Goal: Navigation & Orientation: Find specific page/section

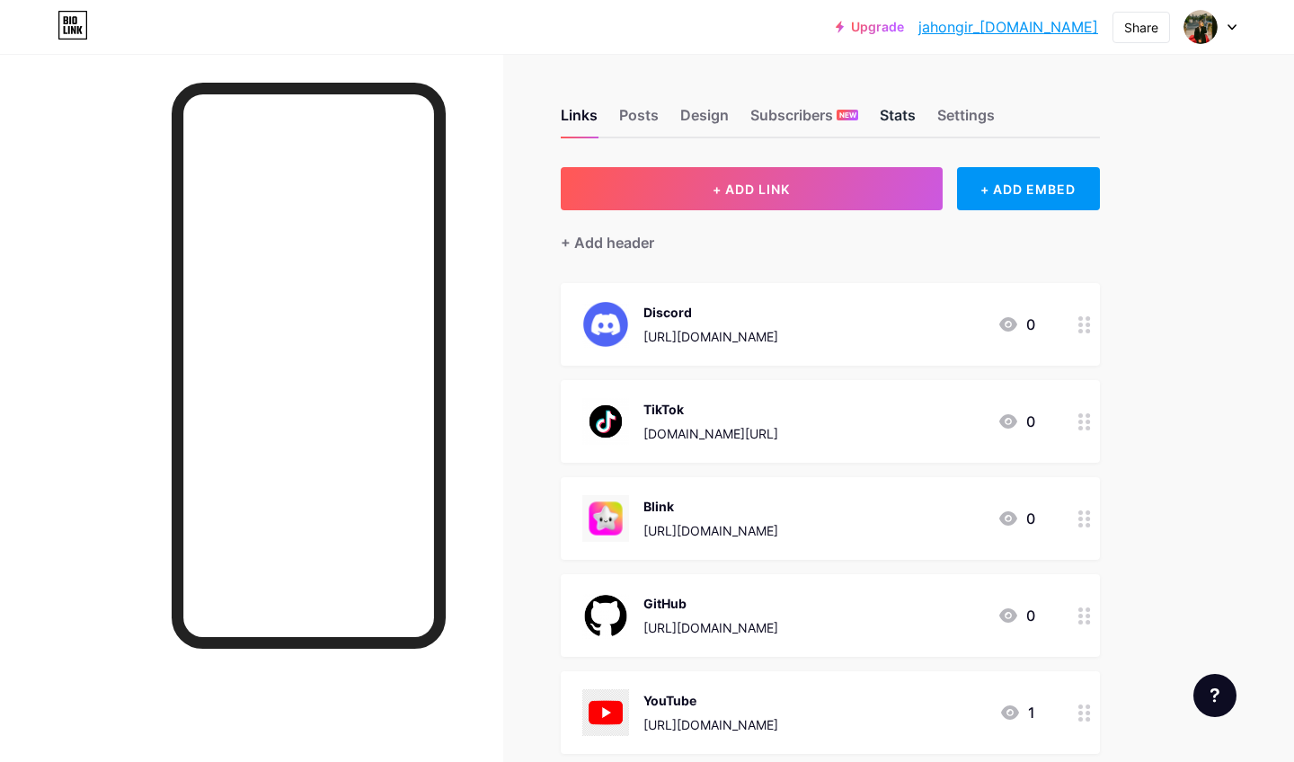
click at [896, 121] on div "Stats" at bounding box center [898, 120] width 36 height 32
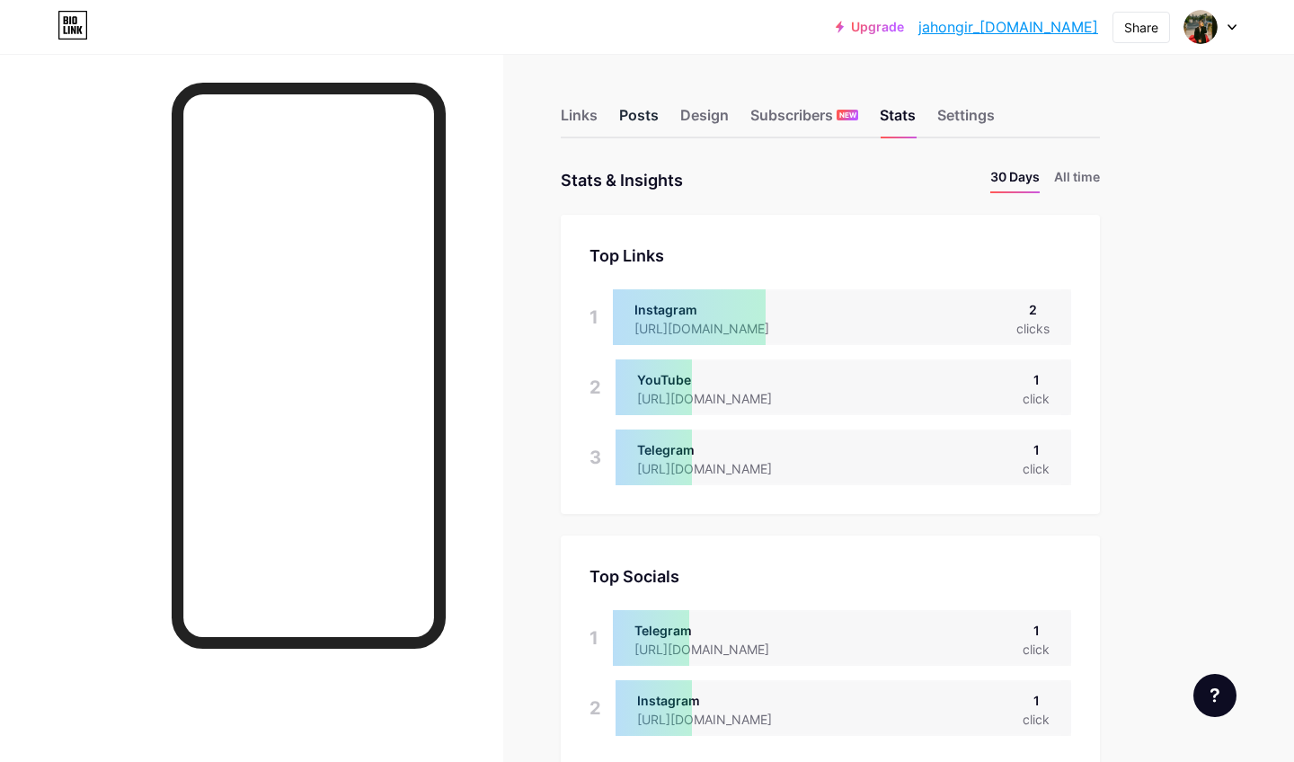
click at [636, 120] on div "Posts" at bounding box center [639, 120] width 40 height 32
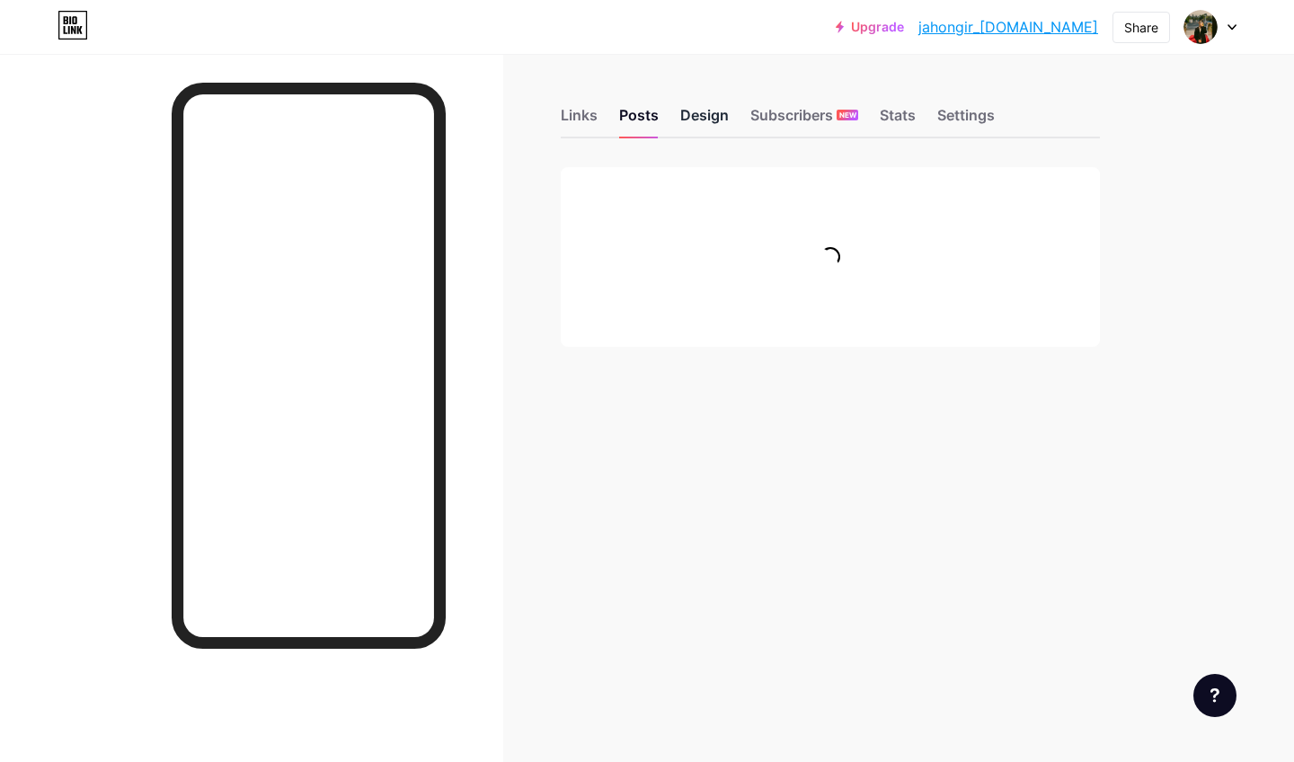
click at [703, 113] on div "Design" at bounding box center [704, 120] width 49 height 32
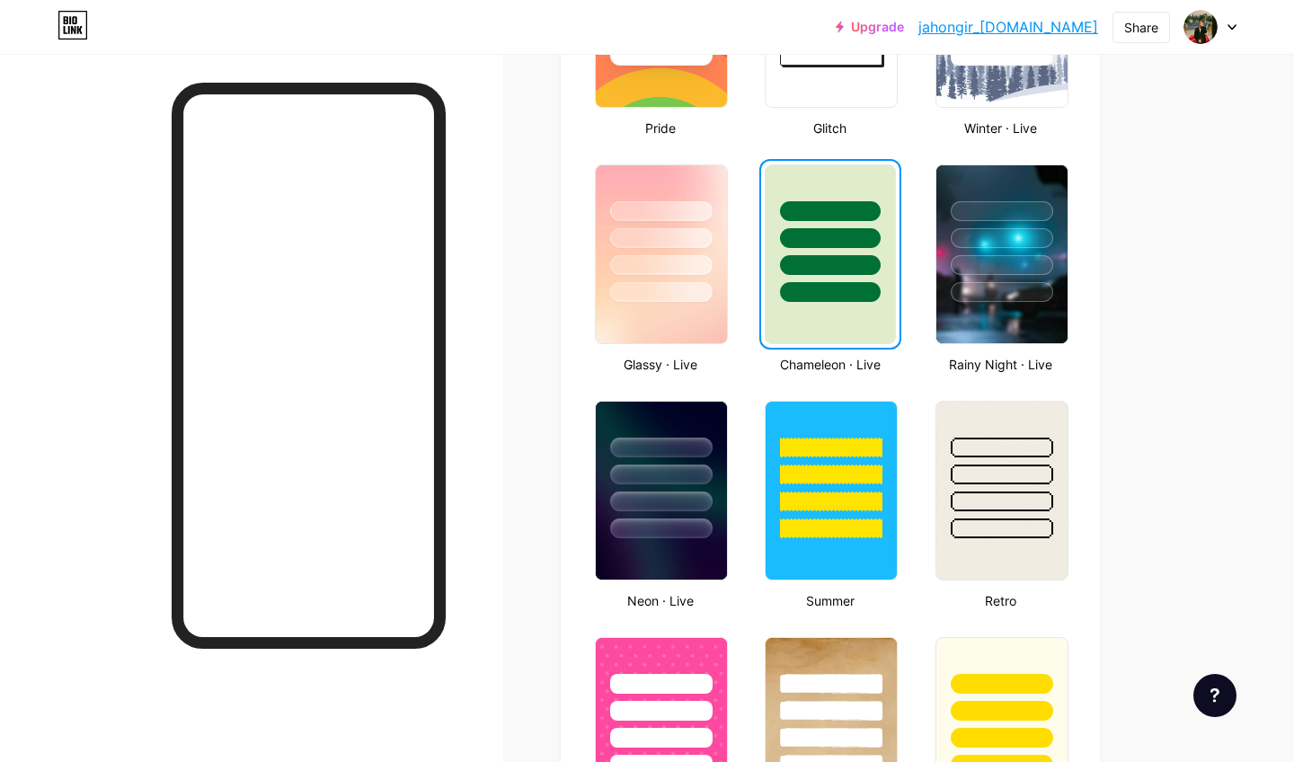
scroll to position [851, 0]
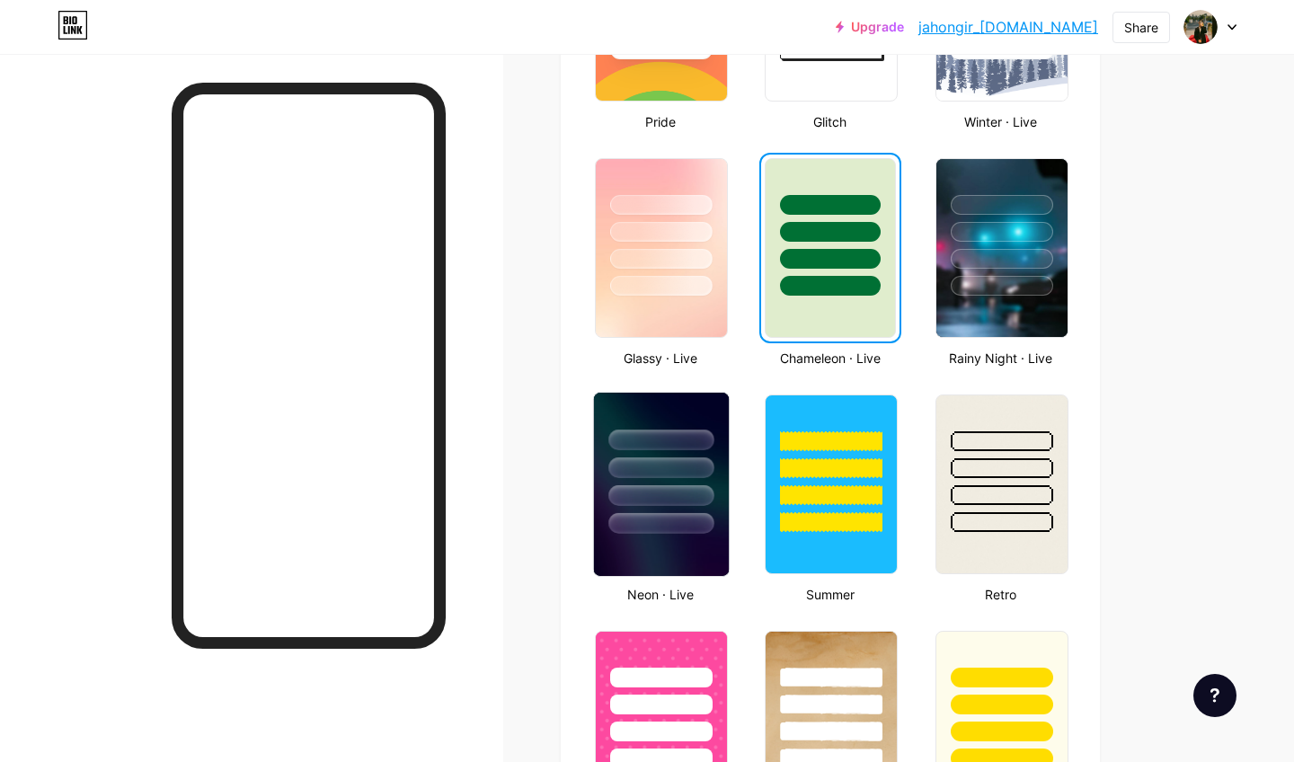
click at [697, 465] on div at bounding box center [660, 467] width 105 height 21
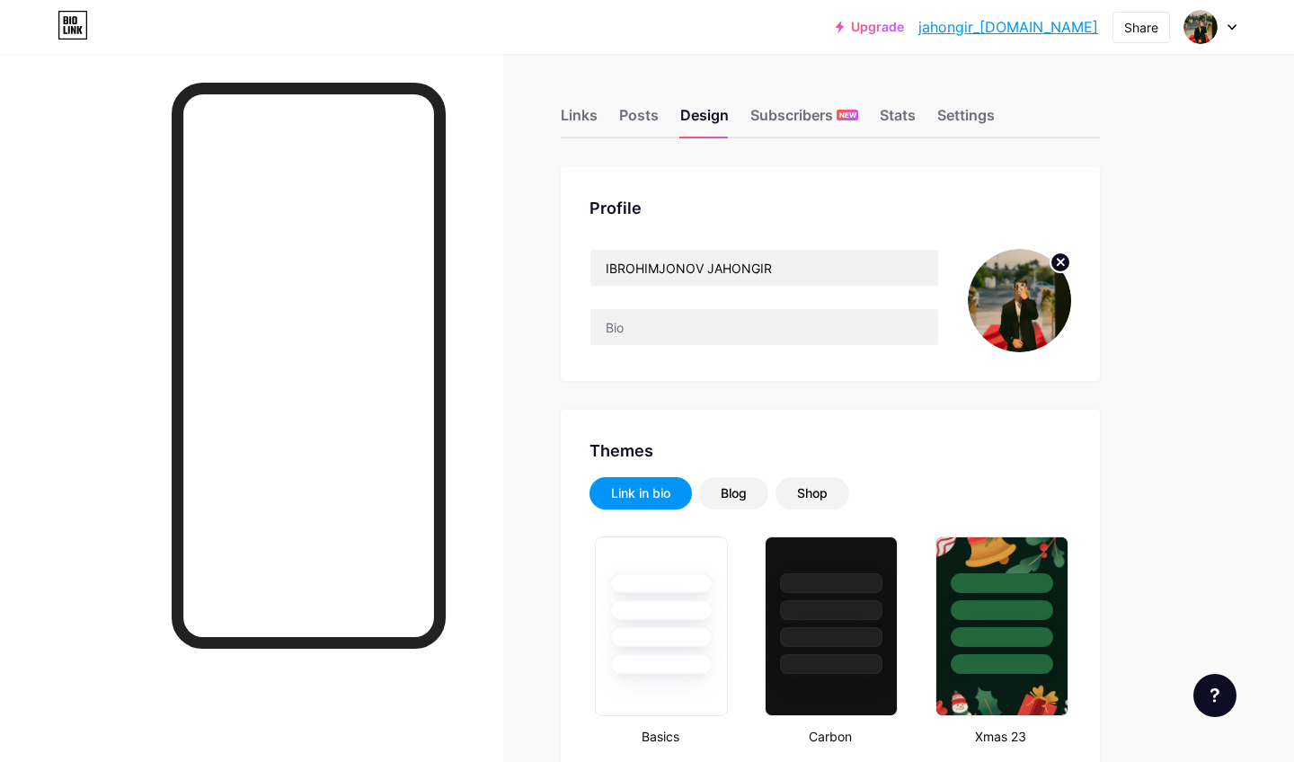
scroll to position [0, 0]
click at [890, 112] on div "Stats" at bounding box center [898, 120] width 36 height 32
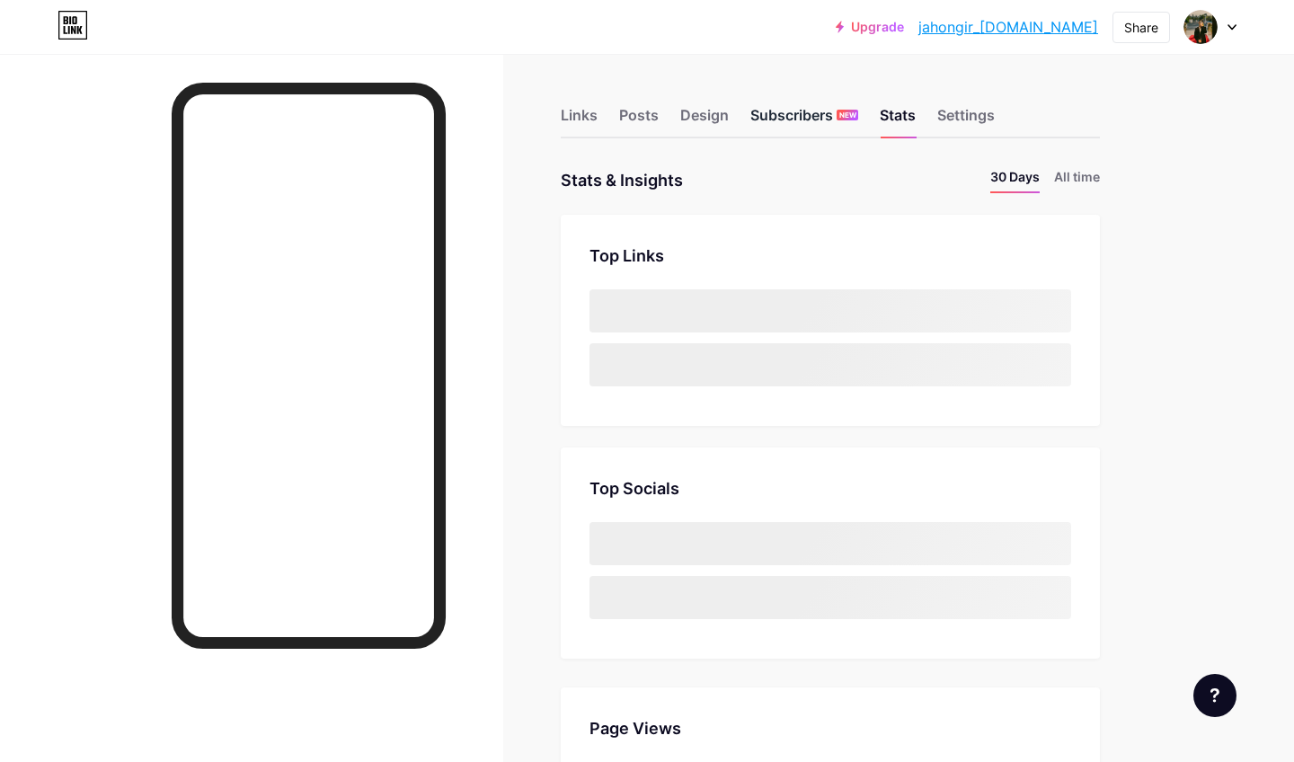
click at [790, 114] on div "Subscribers NEW" at bounding box center [804, 120] width 108 height 32
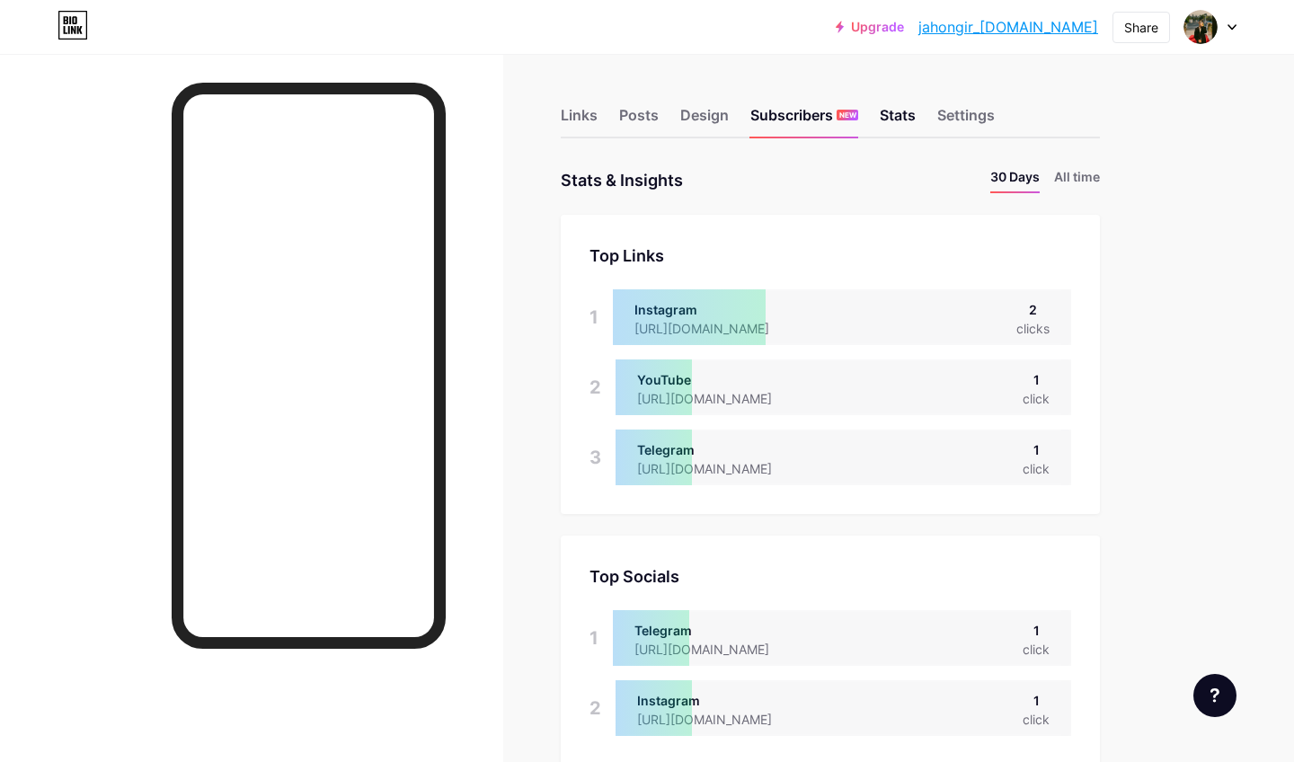
scroll to position [762, 1294]
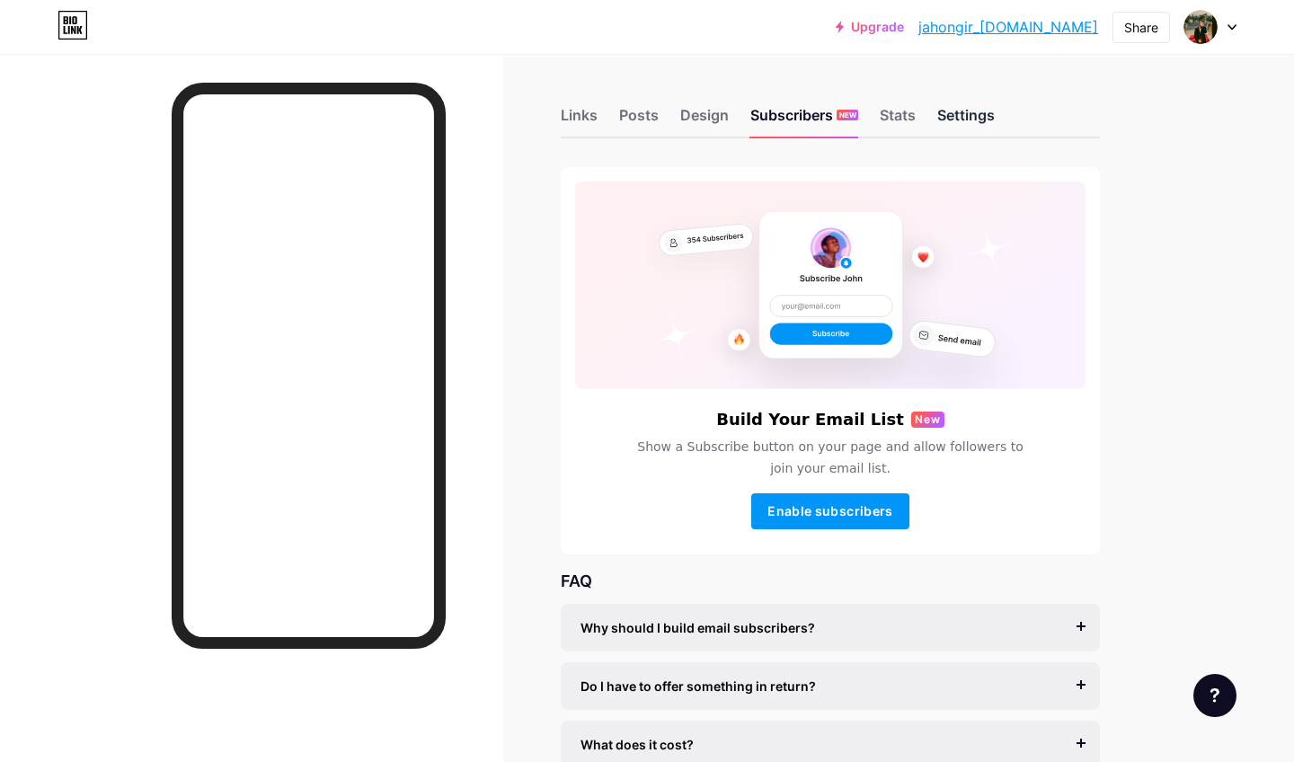
click at [956, 128] on div "Settings" at bounding box center [966, 120] width 58 height 32
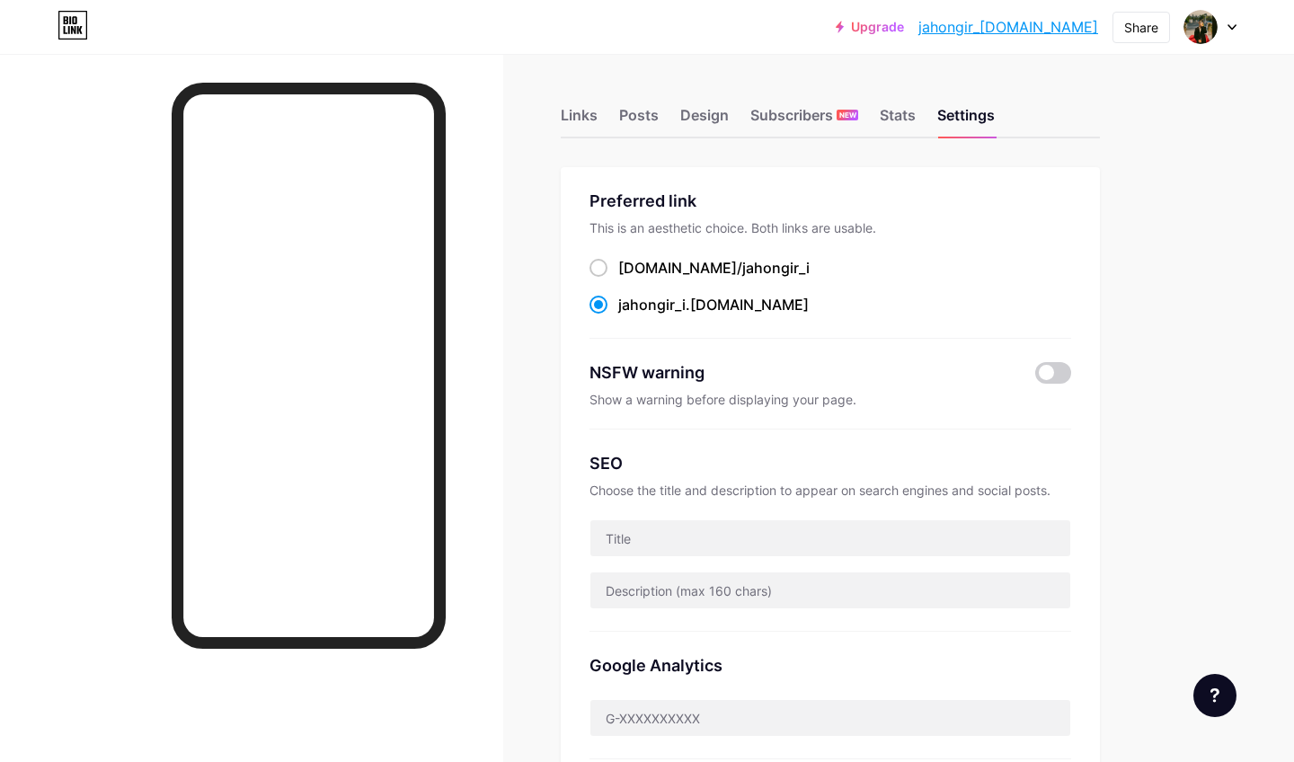
click at [1227, 36] on div at bounding box center [1210, 27] width 52 height 32
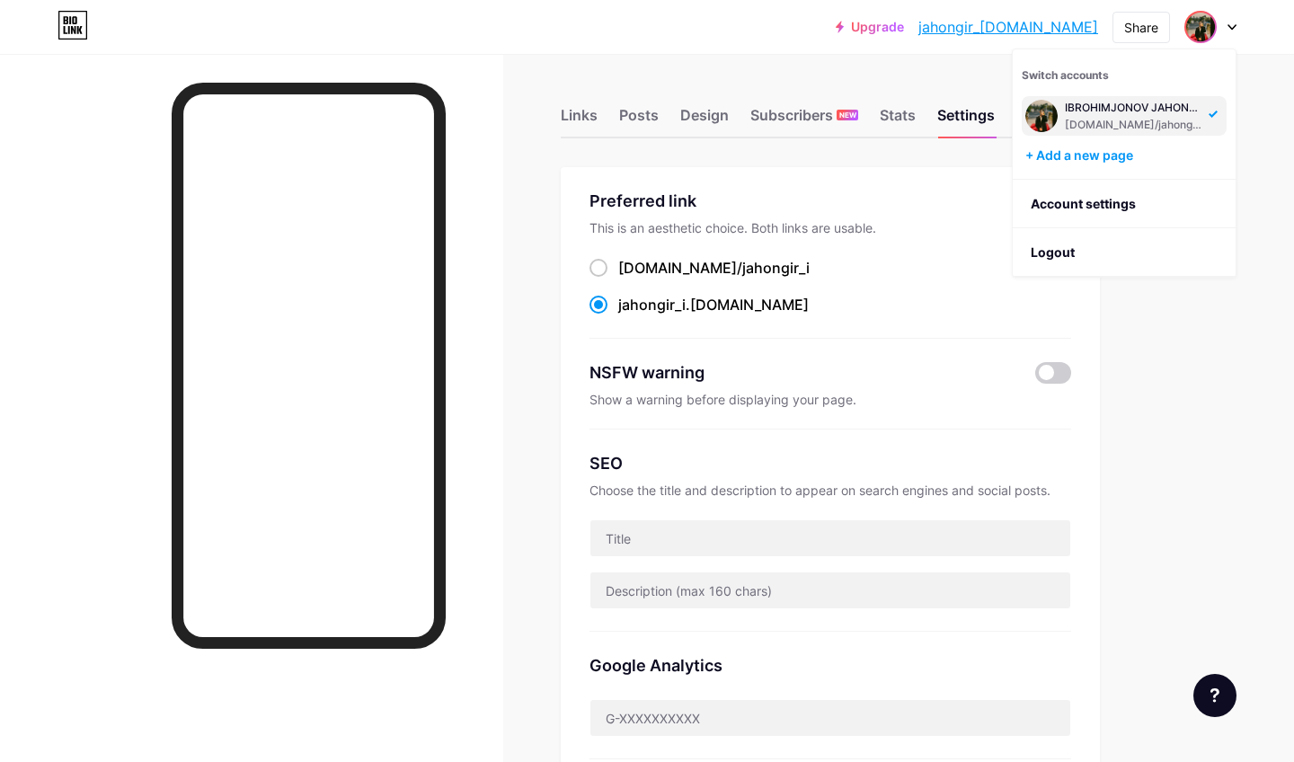
click at [1231, 36] on div at bounding box center [1210, 27] width 52 height 32
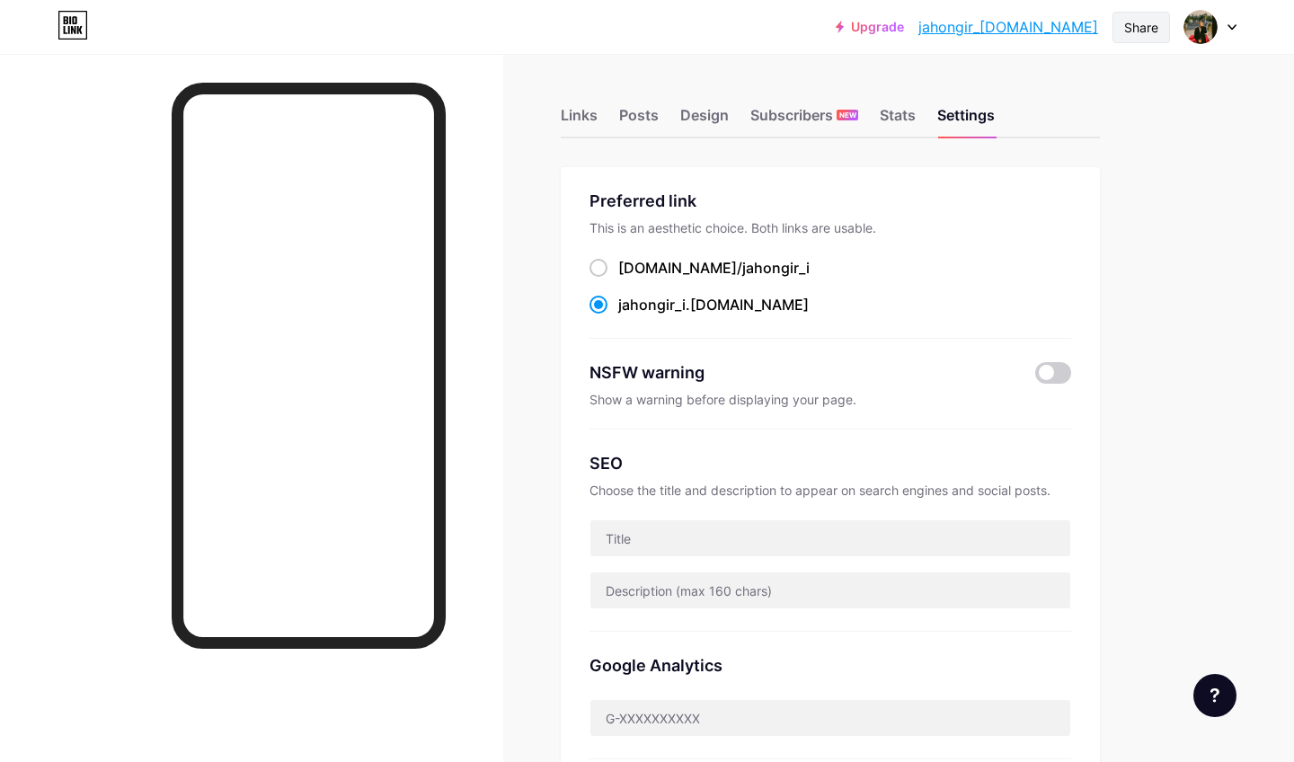
click at [1165, 39] on div "Share" at bounding box center [1141, 27] width 58 height 31
click at [1119, 142] on div "Get my QR code" at bounding box center [1035, 135] width 268 height 43
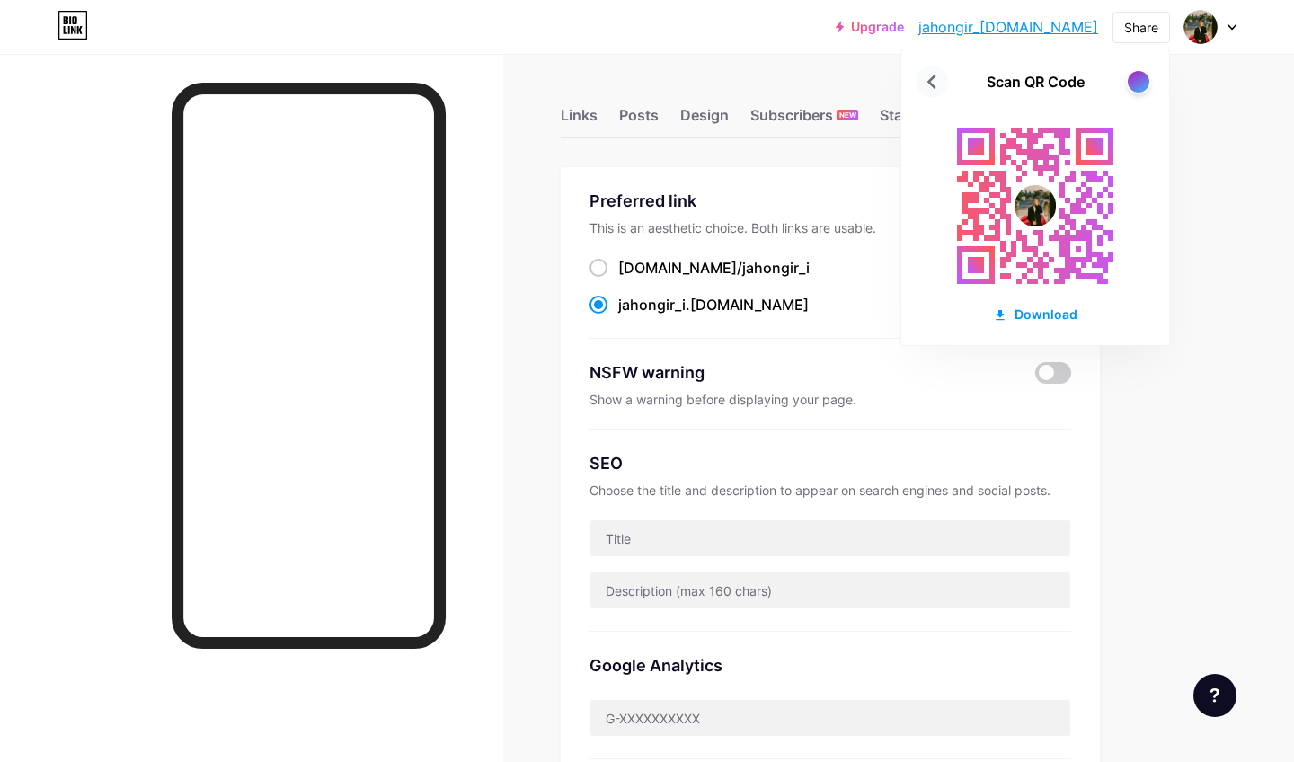
click at [937, 91] on icon at bounding box center [931, 81] width 29 height 29
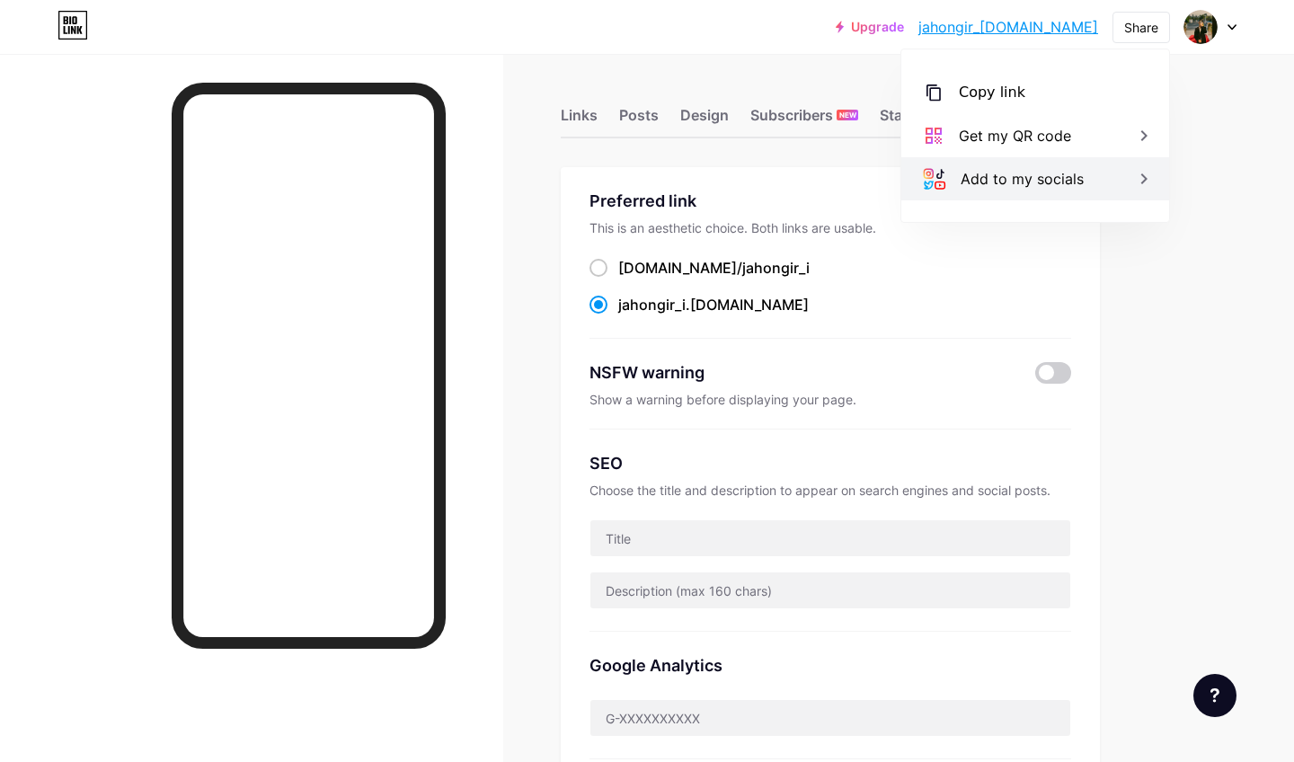
click at [1113, 182] on div "Add to my socials" at bounding box center [1035, 178] width 268 height 43
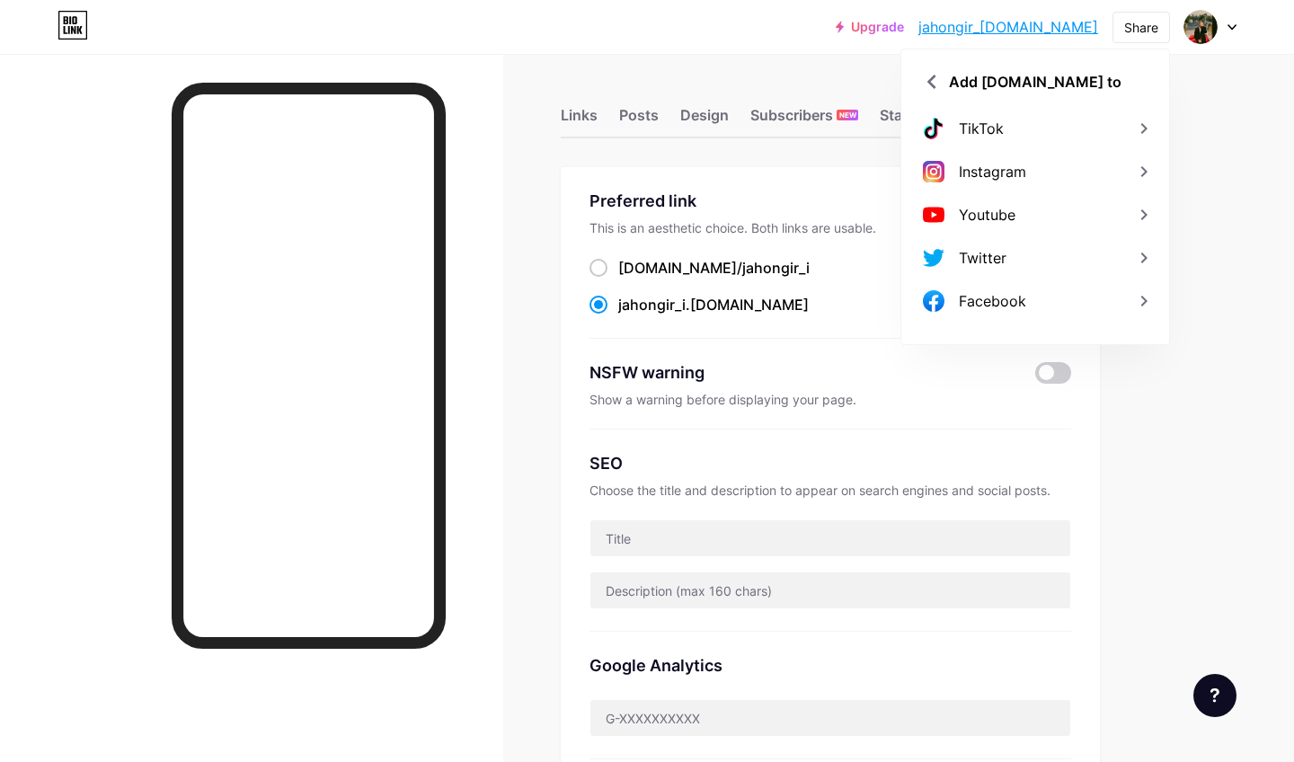
click at [1247, 120] on div "Upgrade jahongir_[DOMAIN_NAME].... jahongir_[DOMAIN_NAME] Share Add [DOMAIN_NAM…" at bounding box center [647, 703] width 1294 height 1407
